Goal: Obtain resource: Download file/media

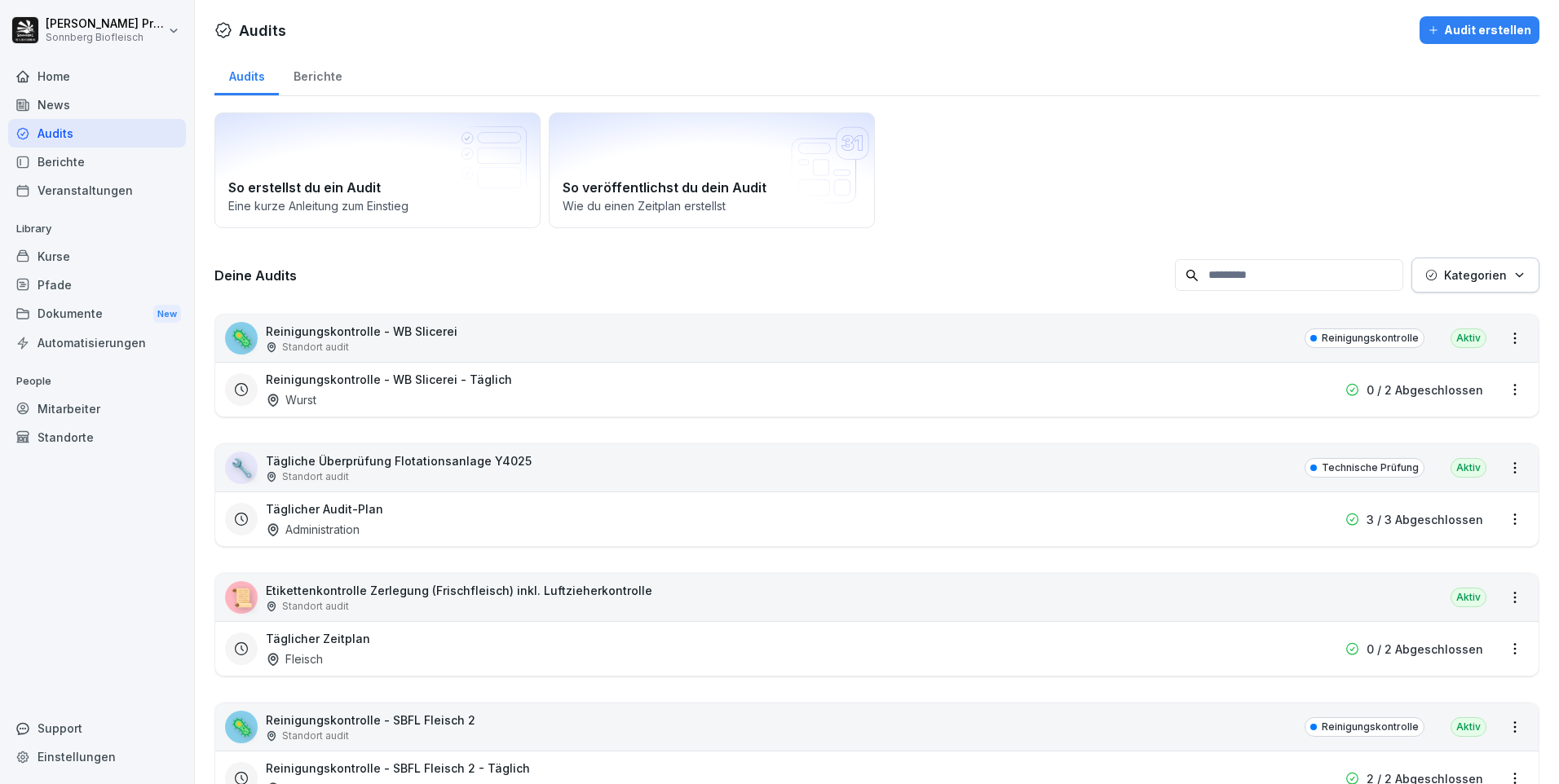
click at [78, 84] on div "Home" at bounding box center [98, 75] width 178 height 28
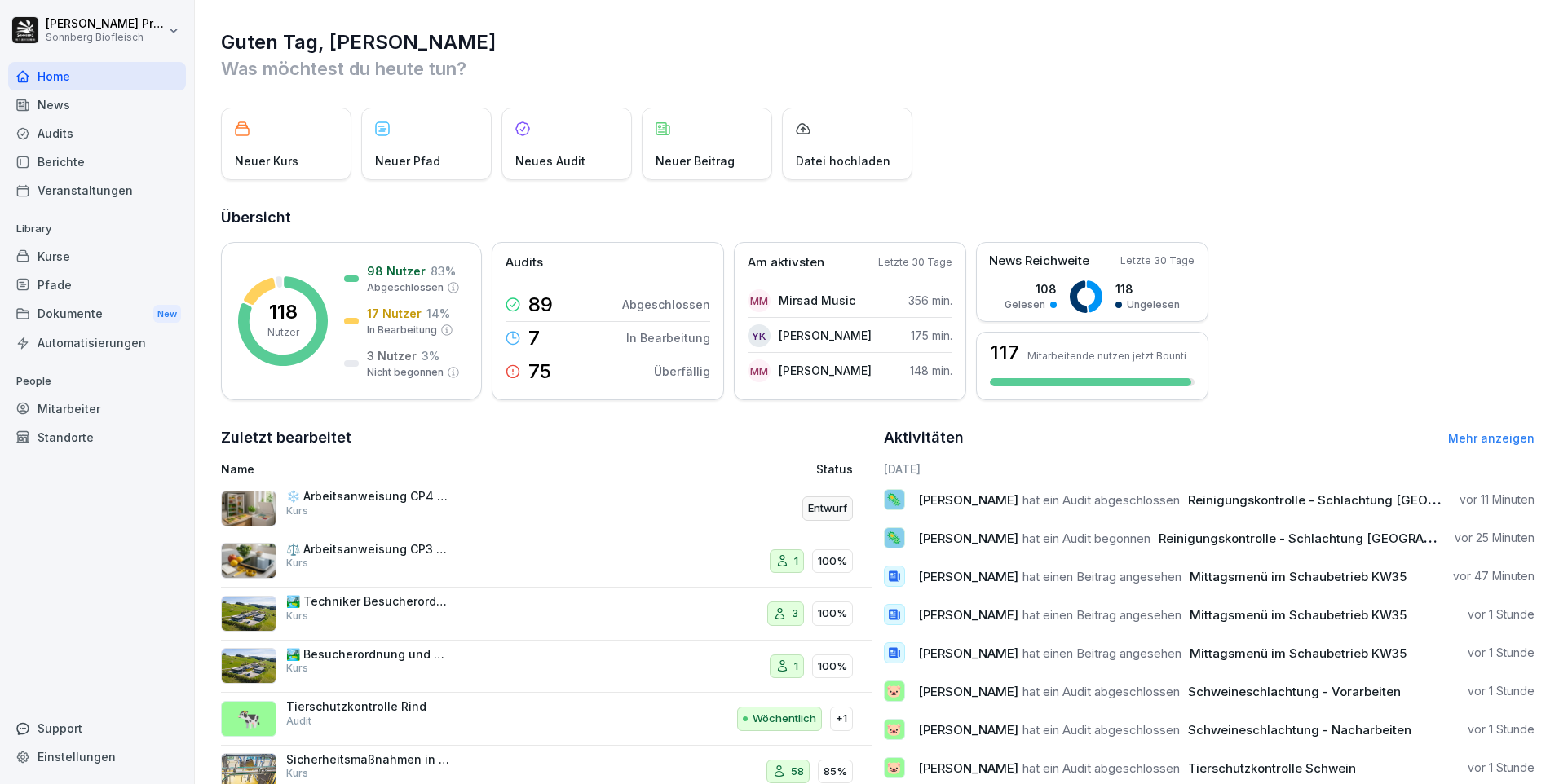
click at [889, 499] on p "🦠" at bounding box center [894, 499] width 15 height 23
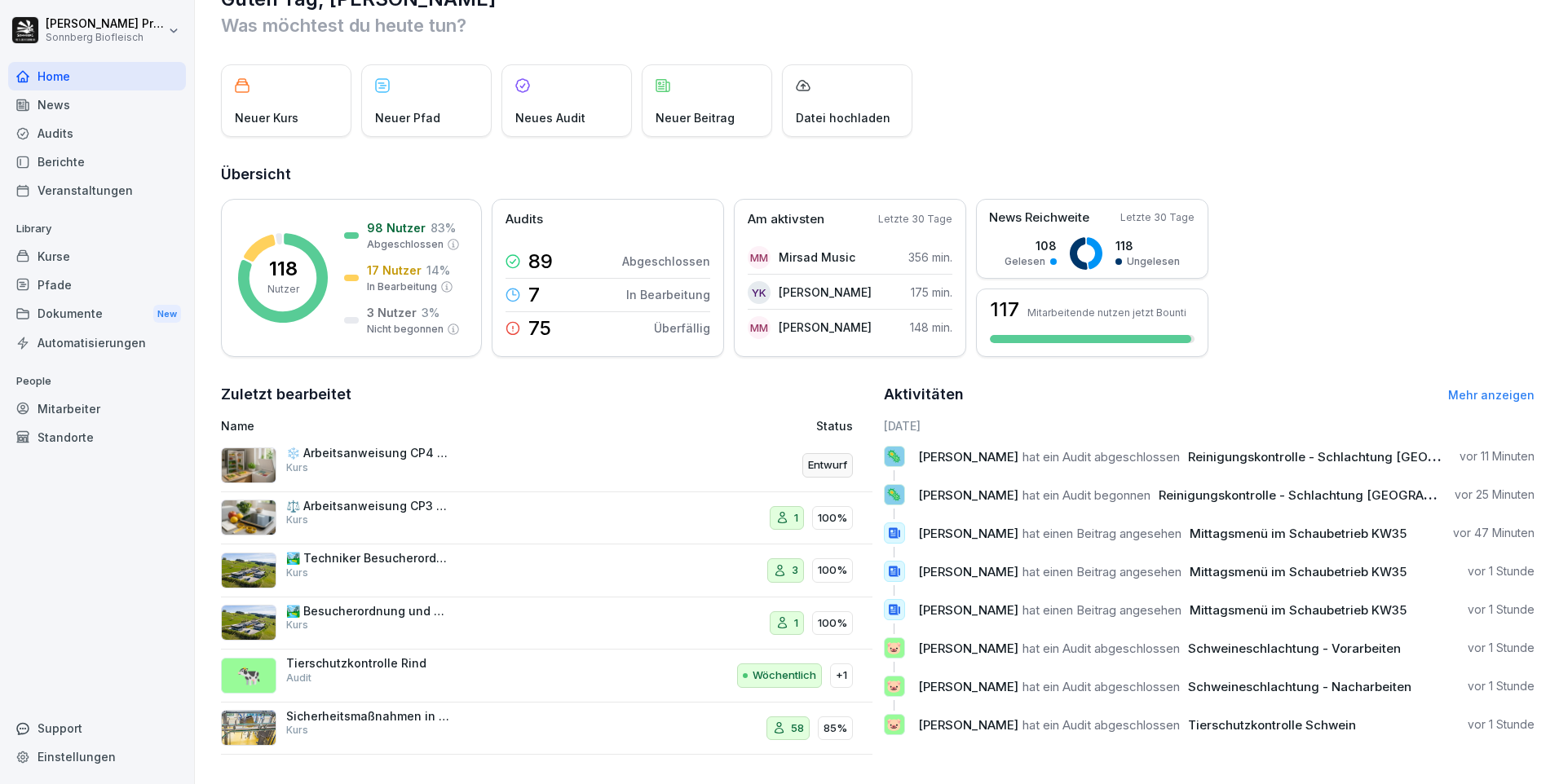
click at [1476, 388] on link "Mehr anzeigen" at bounding box center [1491, 395] width 86 height 14
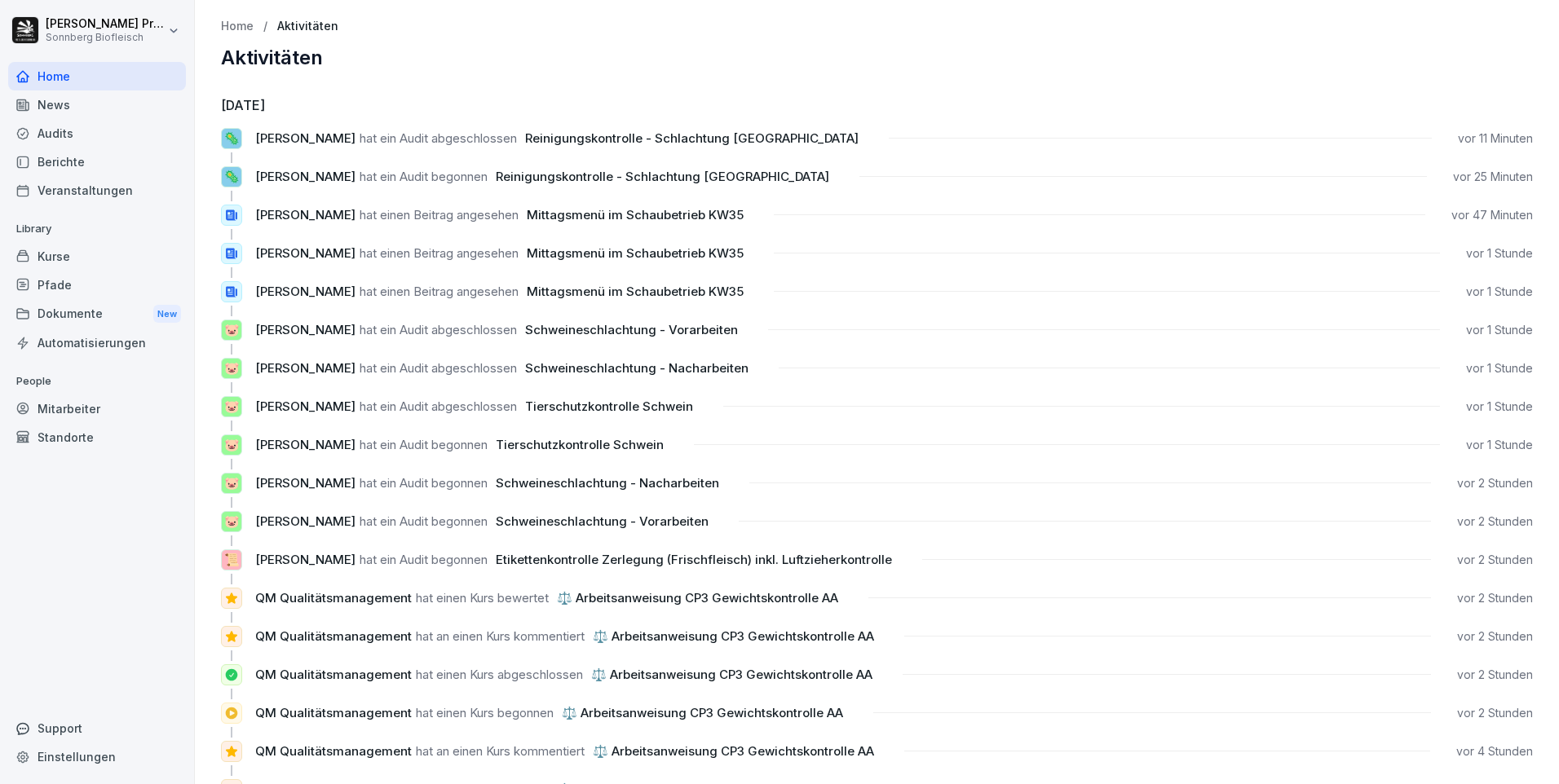
click at [93, 130] on div "Audits" at bounding box center [98, 133] width 178 height 28
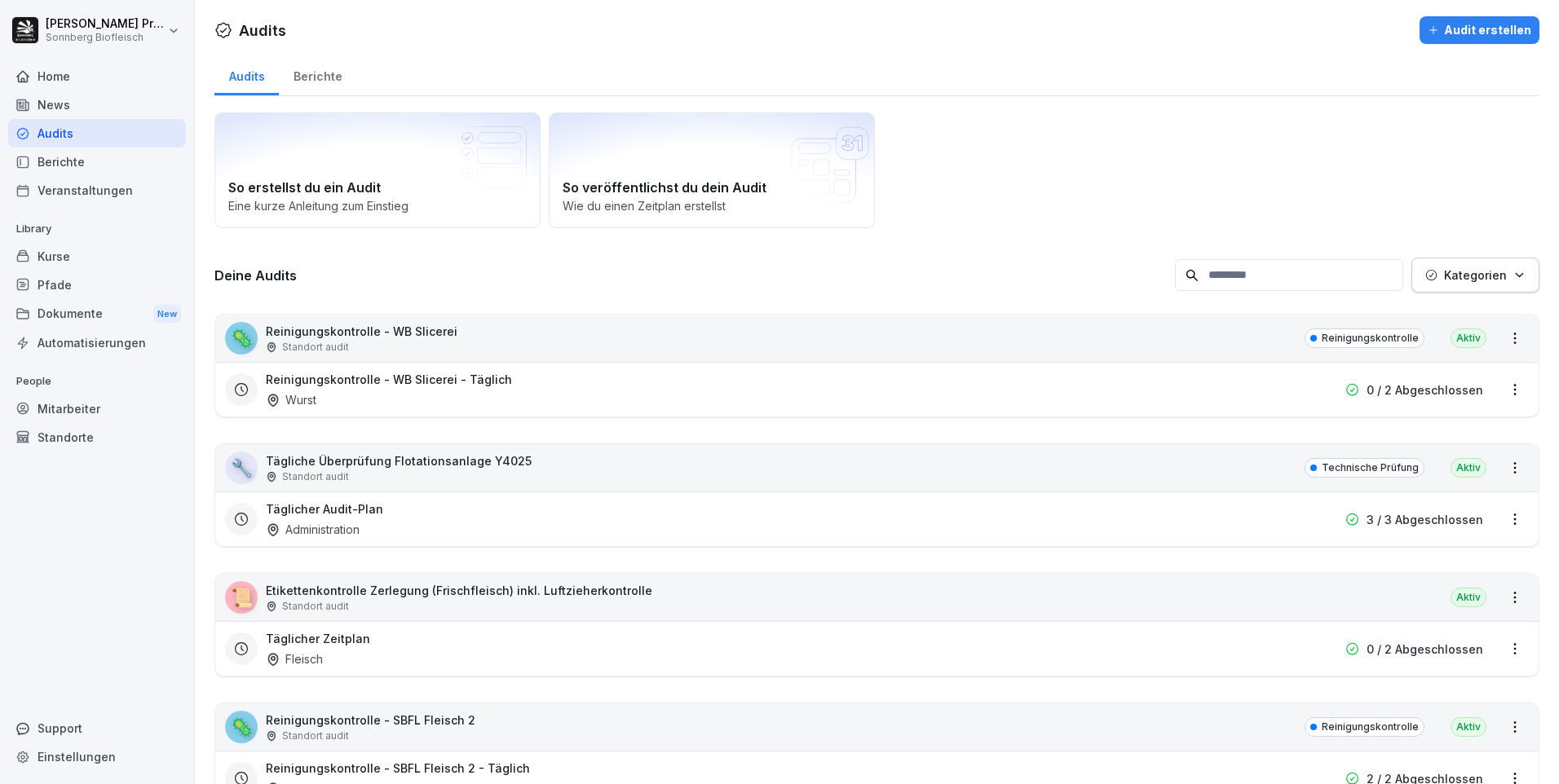
click at [1516, 276] on button "Kategorien" at bounding box center [1476, 275] width 128 height 35
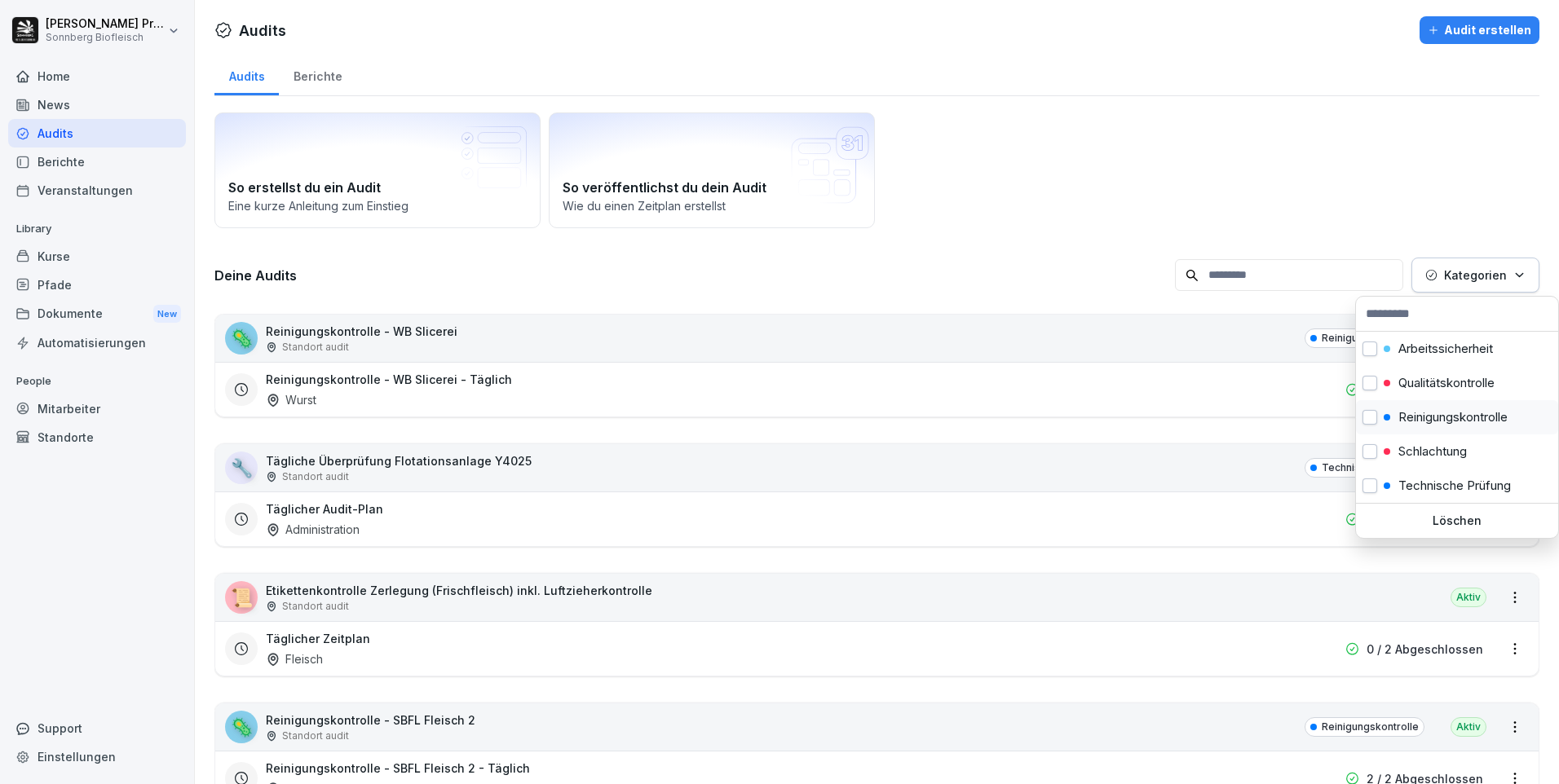
click at [1446, 424] on p "Reinigungskontrolle" at bounding box center [1453, 417] width 110 height 15
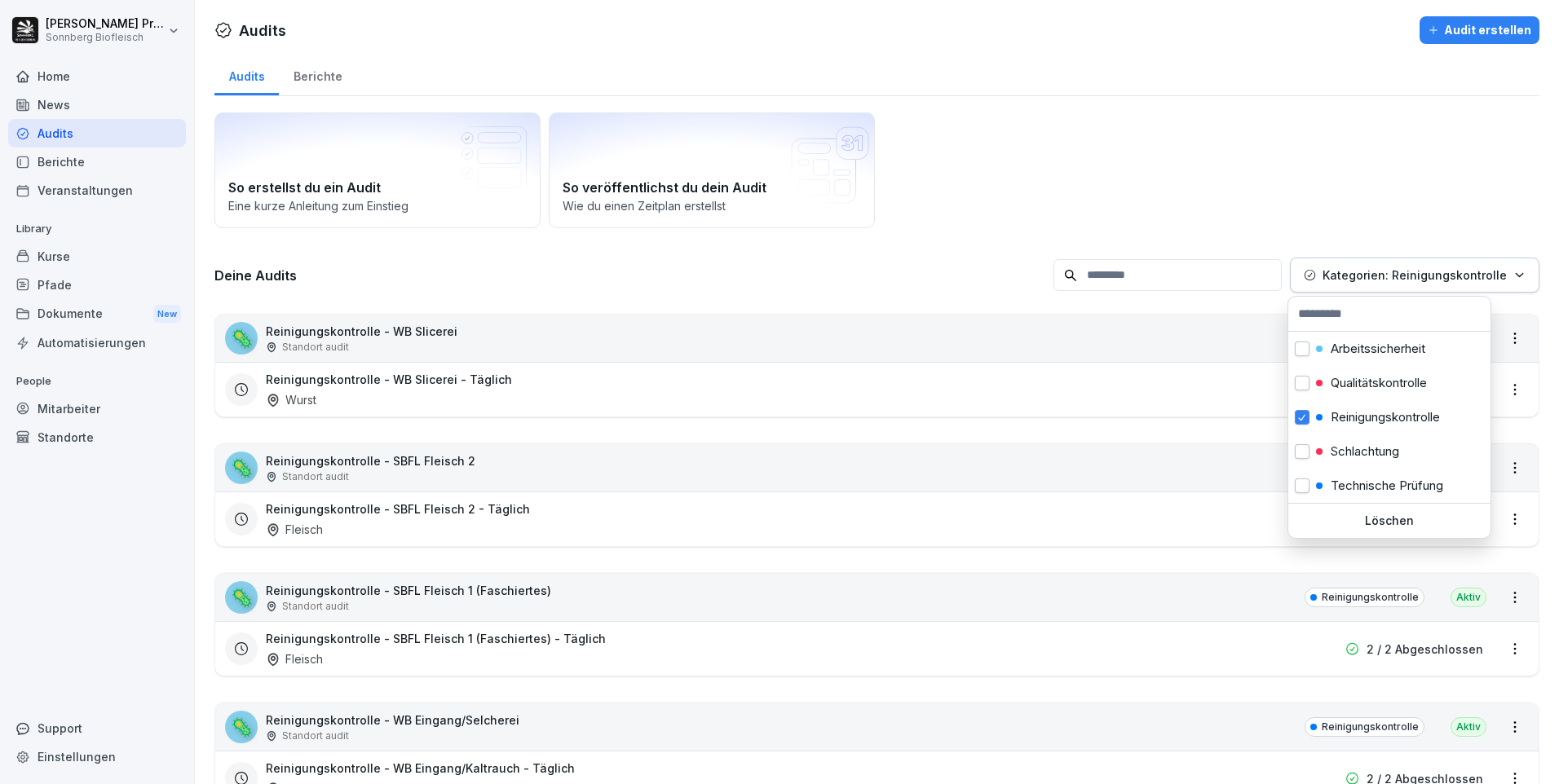
click at [947, 179] on html "[PERSON_NAME] Sonnberg Biofleisch Home News Audits Berichte Veranstaltungen Lib…" at bounding box center [779, 392] width 1559 height 784
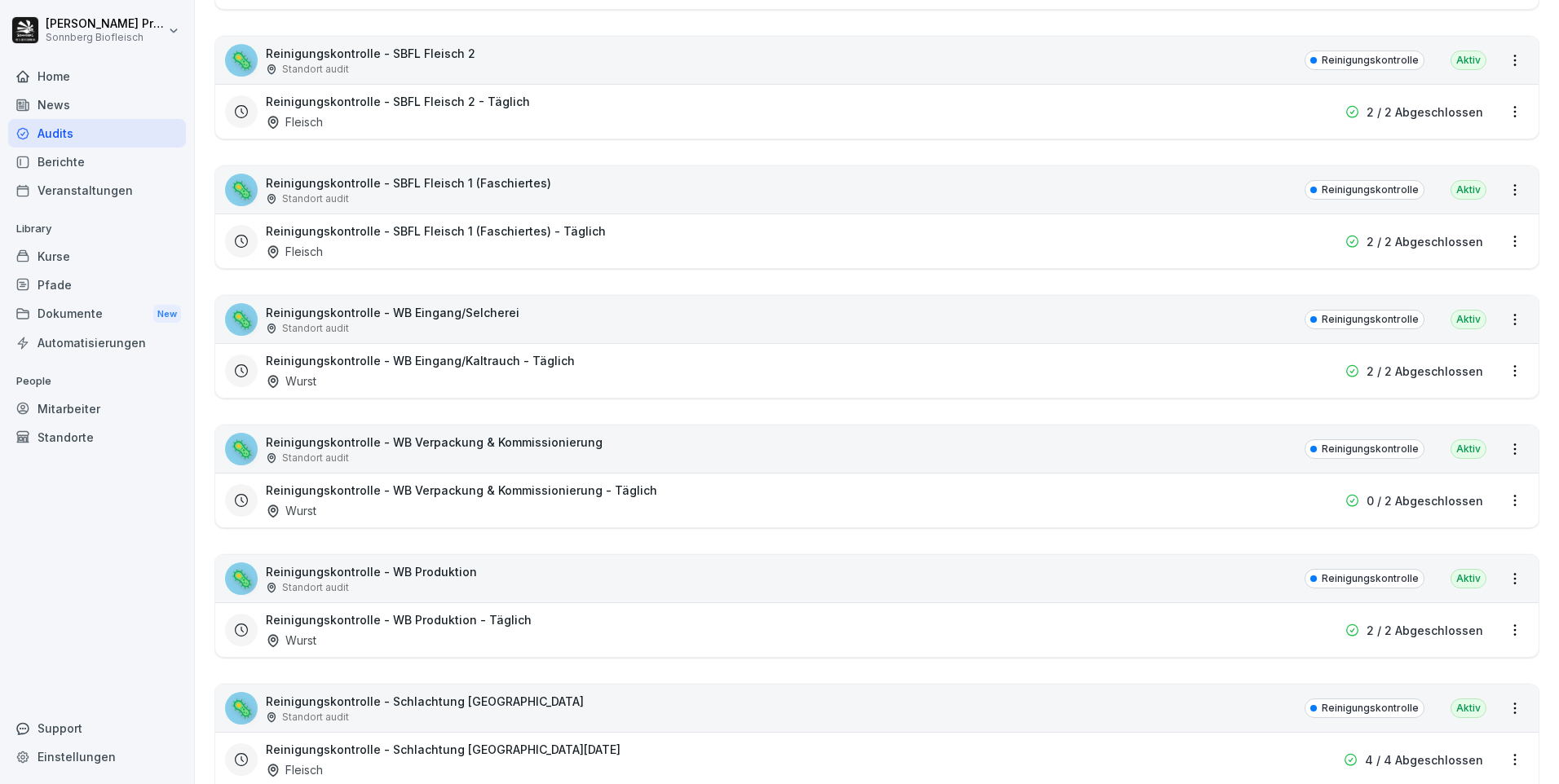
scroll to position [652, 0]
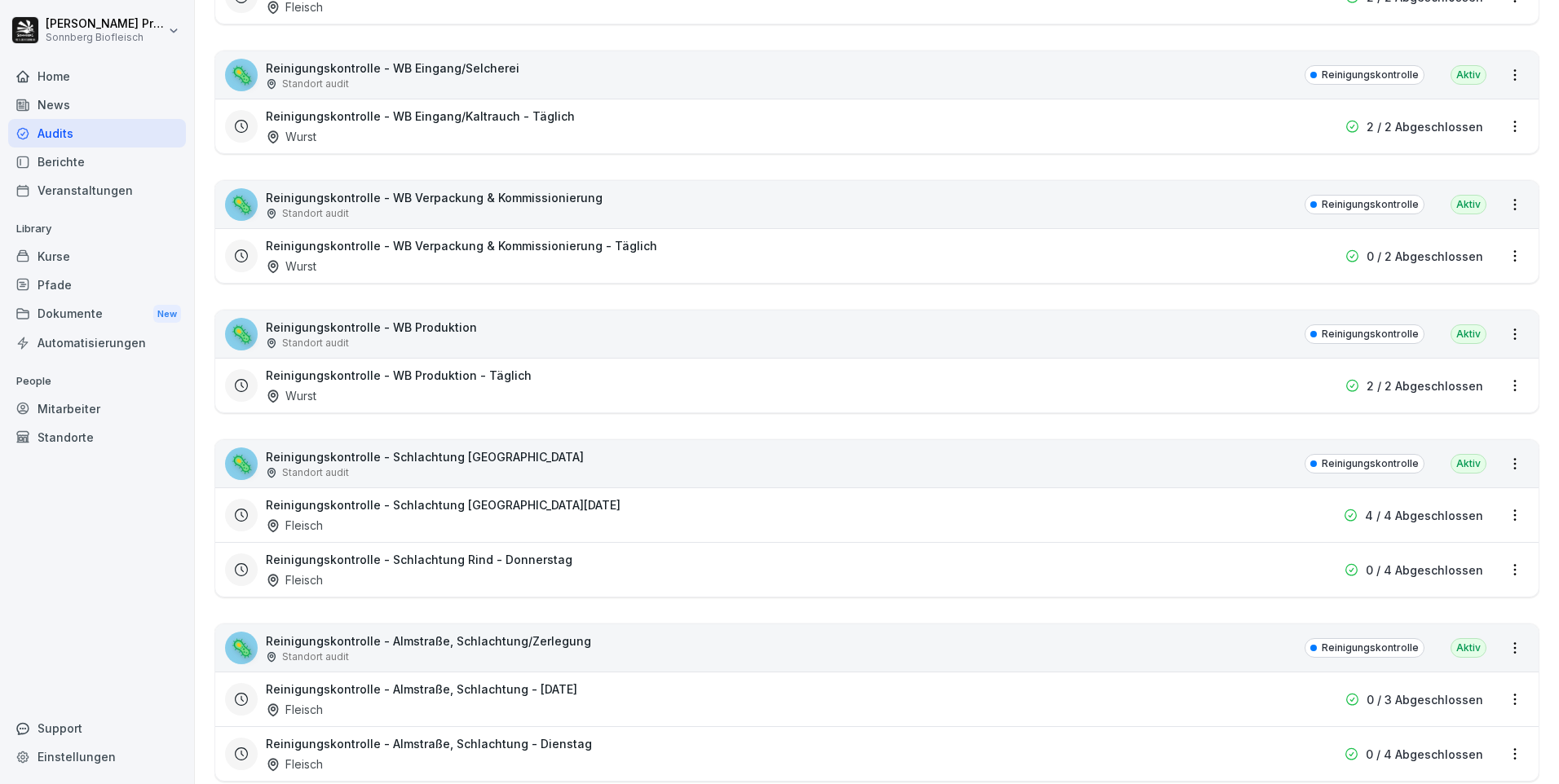
click at [658, 508] on div "Reinigungskontrolle - Schlachtung Rind - [DATE] Fleisch" at bounding box center [772, 515] width 1014 height 38
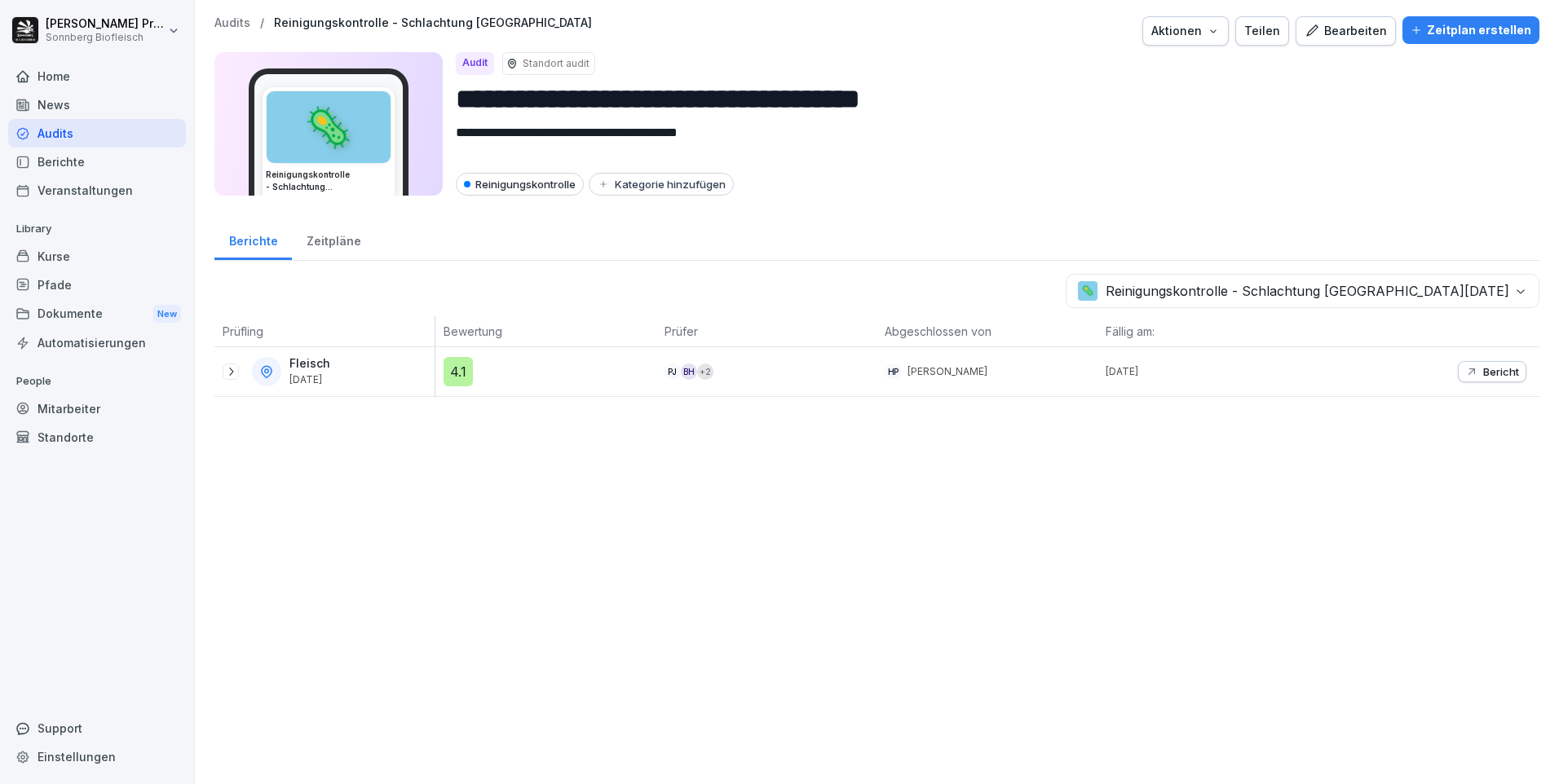
click at [228, 377] on icon at bounding box center [230, 371] width 13 height 13
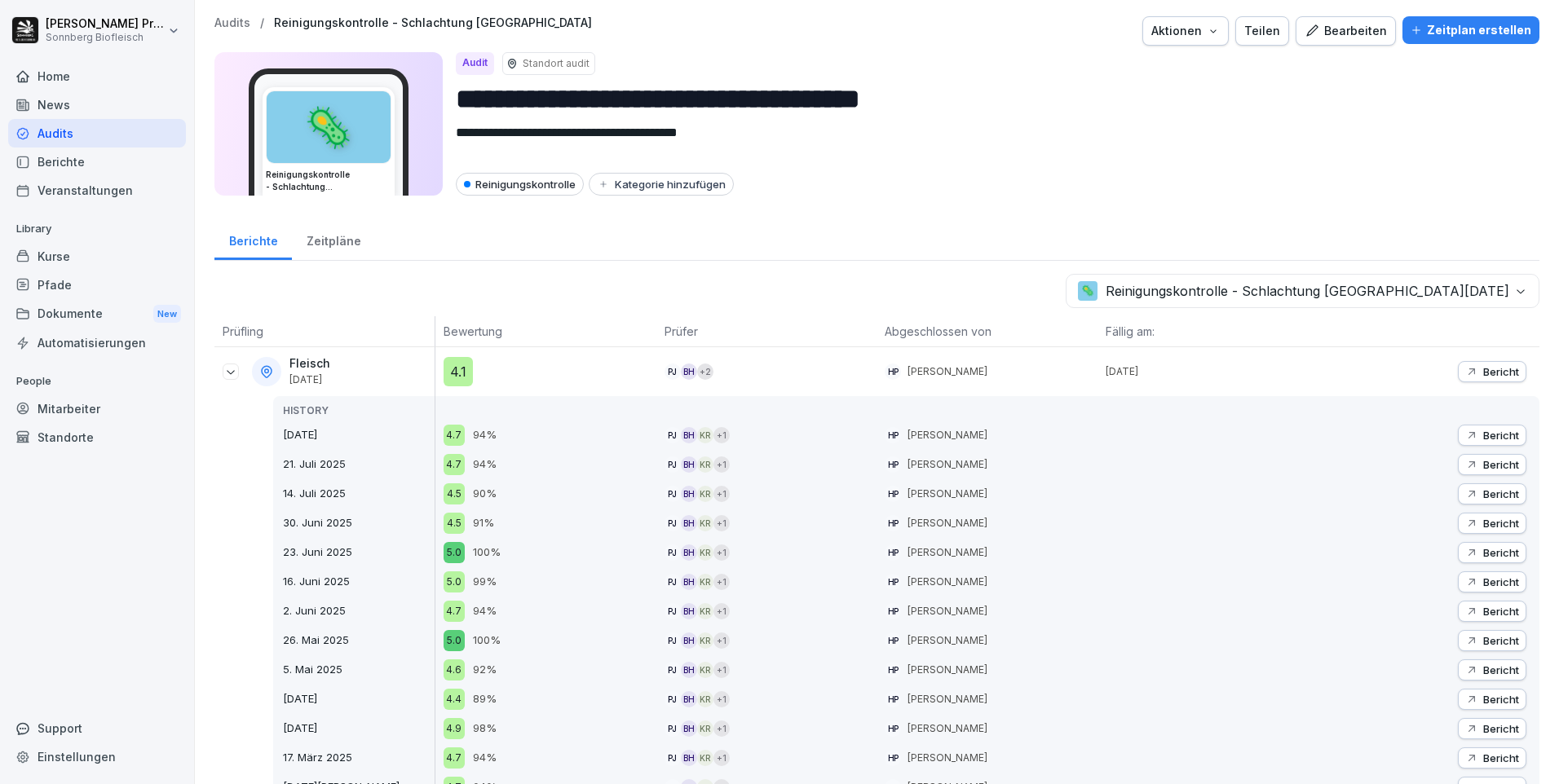
click at [1487, 368] on p "Bericht" at bounding box center [1501, 371] width 36 height 13
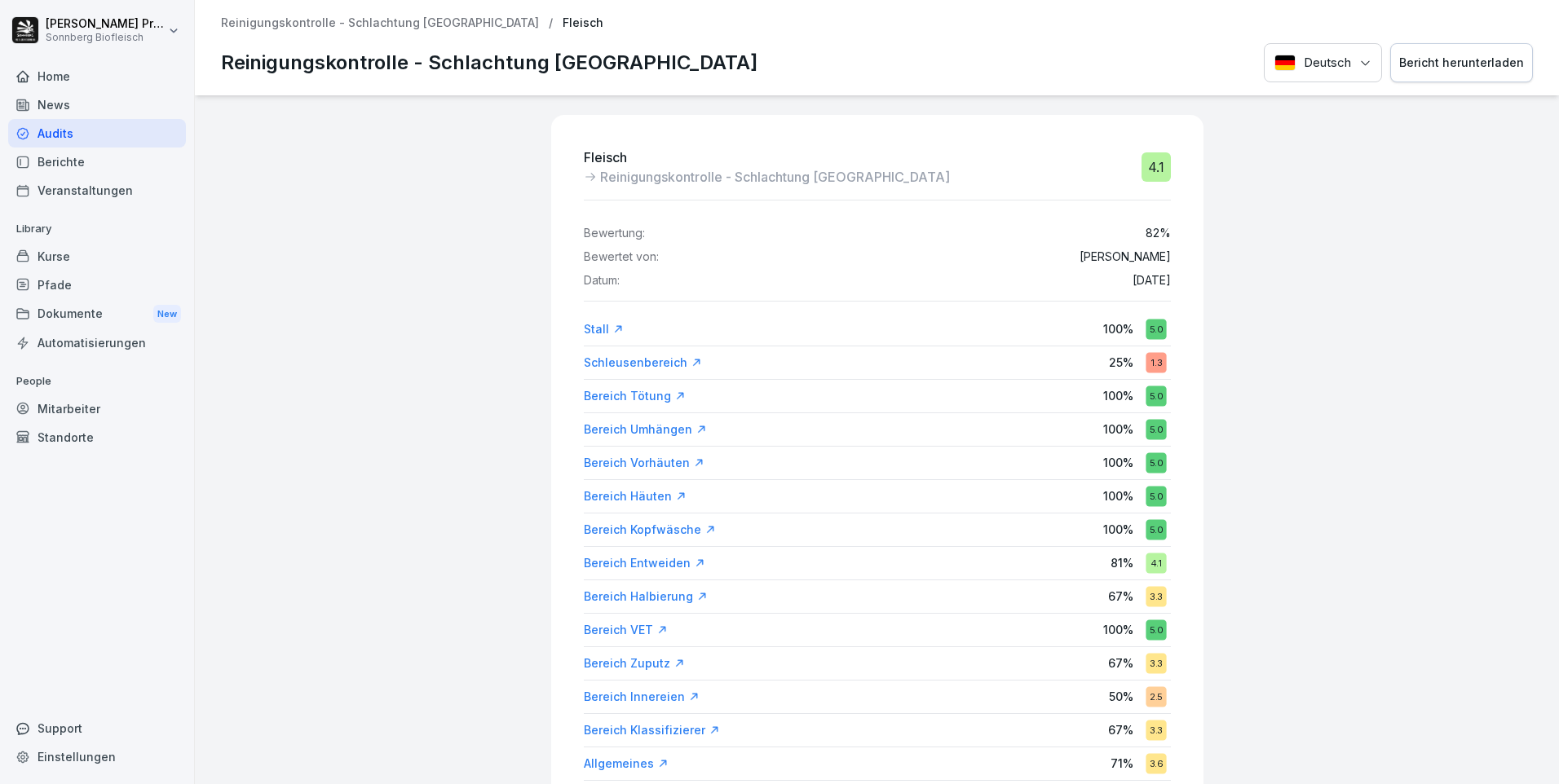
click at [1431, 55] on div "Bericht herunterladen" at bounding box center [1461, 62] width 125 height 18
